Goal: Task Accomplishment & Management: Manage account settings

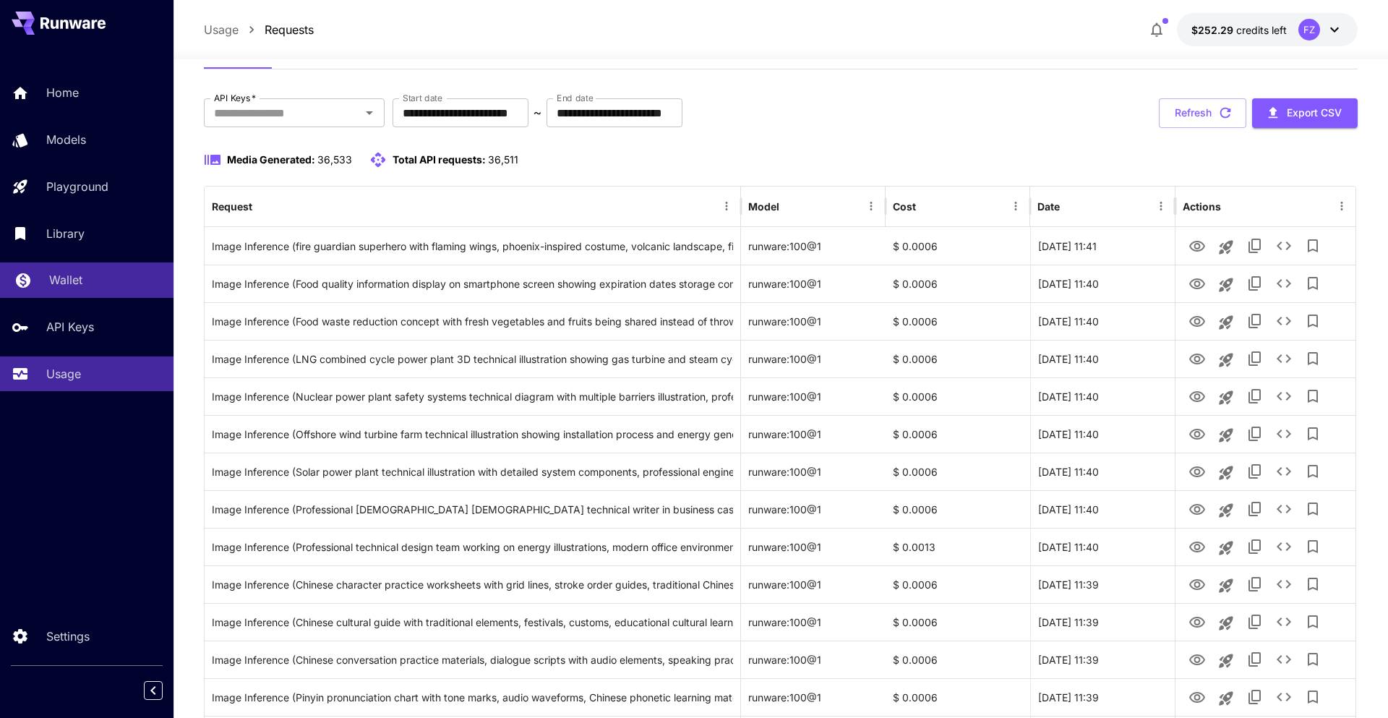
click at [77, 280] on p "Wallet" at bounding box center [65, 279] width 33 height 17
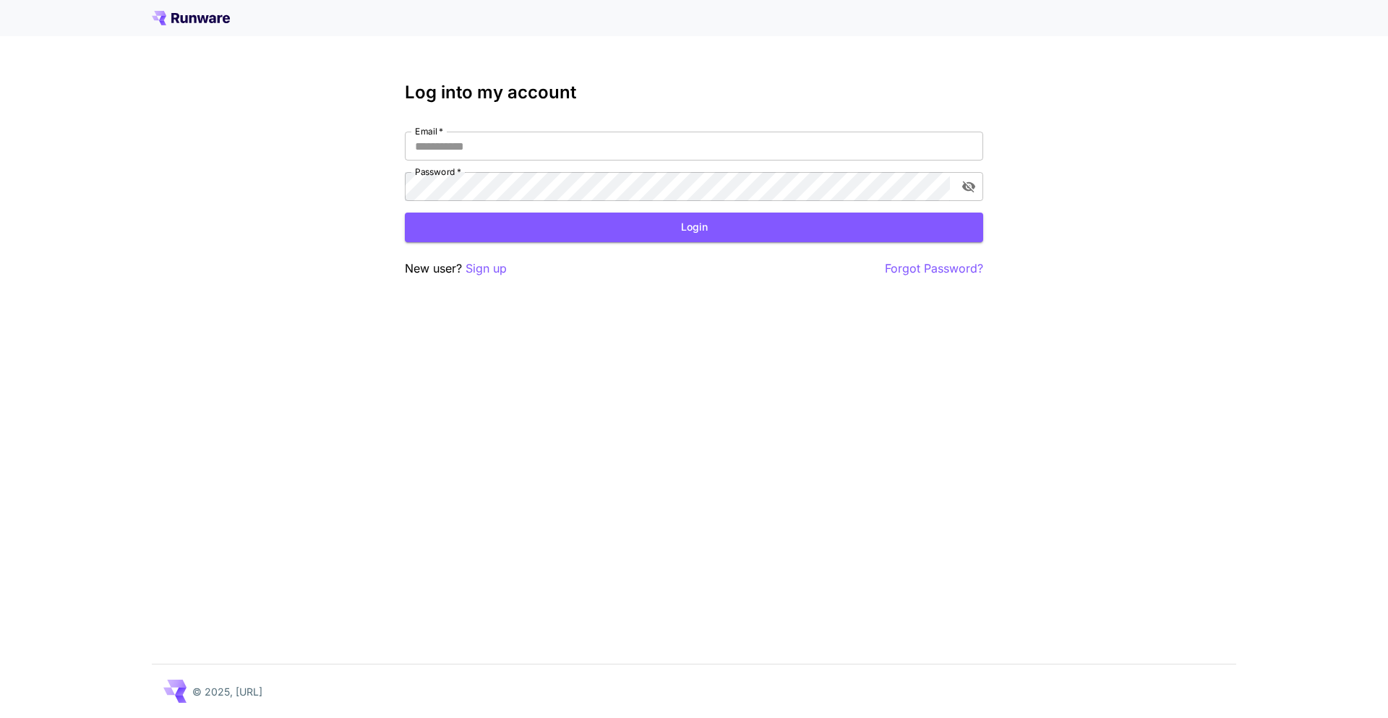
type input "**********"
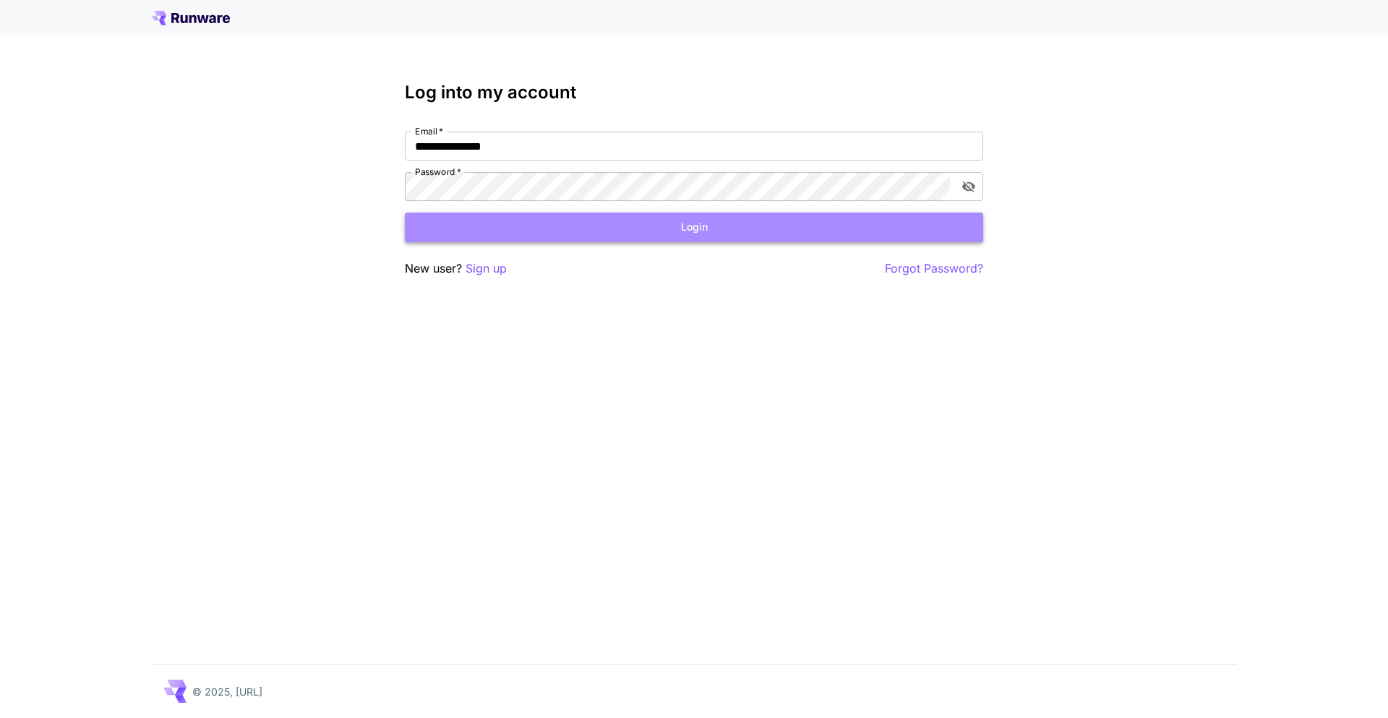
click at [543, 222] on button "Login" at bounding box center [694, 227] width 578 height 30
